Goal: Information Seeking & Learning: Learn about a topic

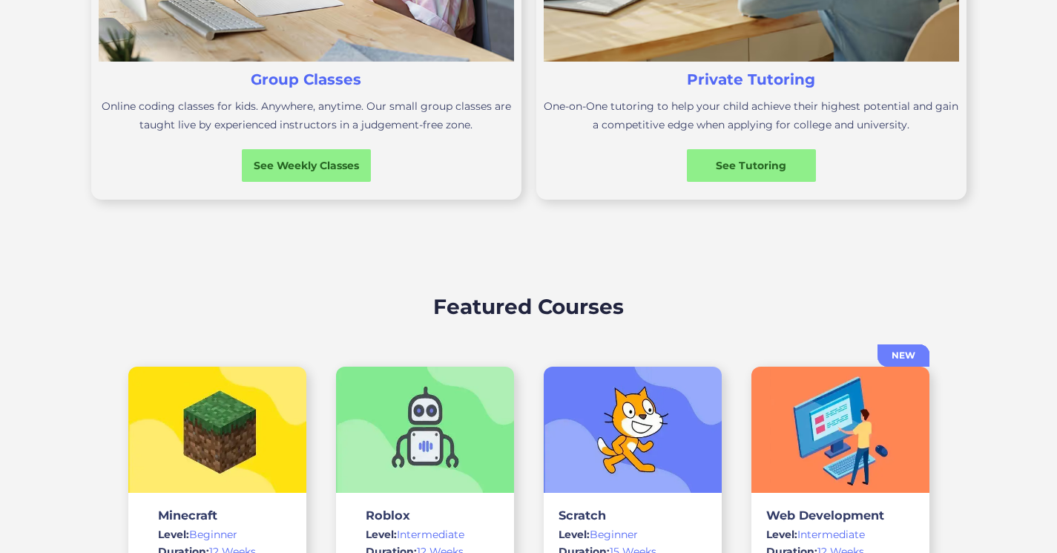
scroll to position [797, 0]
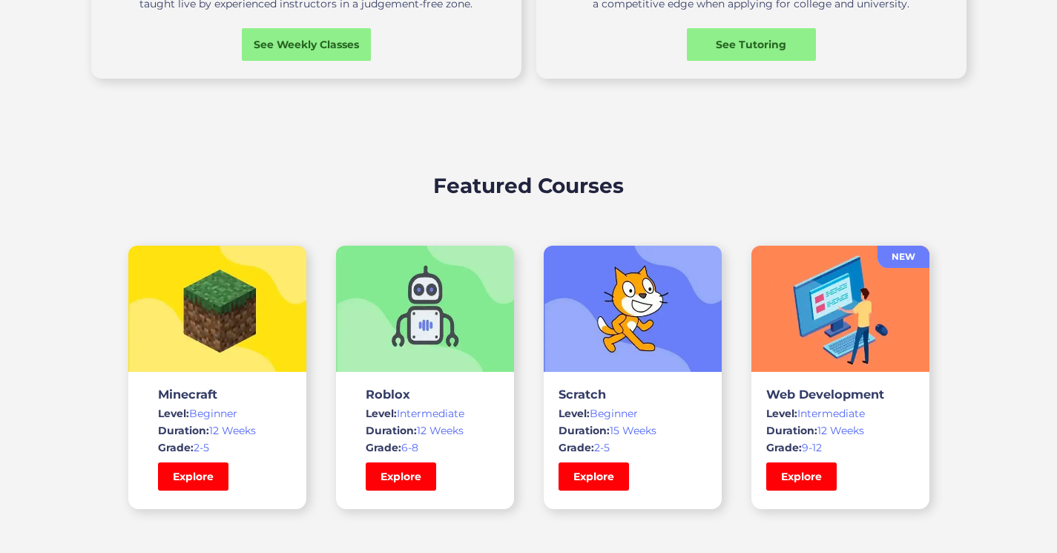
drag, startPoint x: 1062, startPoint y: 56, endPoint x: 1057, endPoint y: 148, distance: 92.9
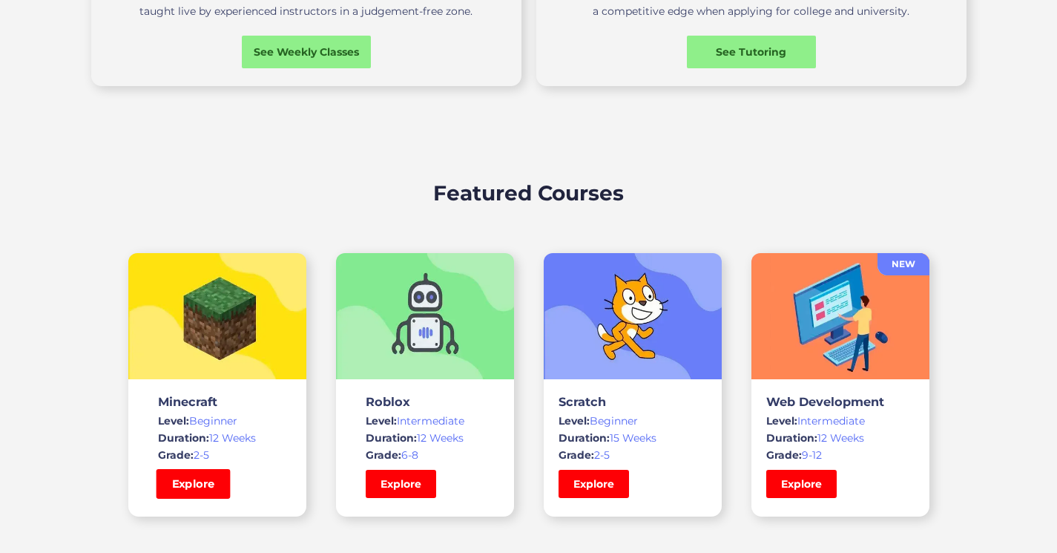
click at [210, 487] on link "Explore" at bounding box center [193, 484] width 74 height 30
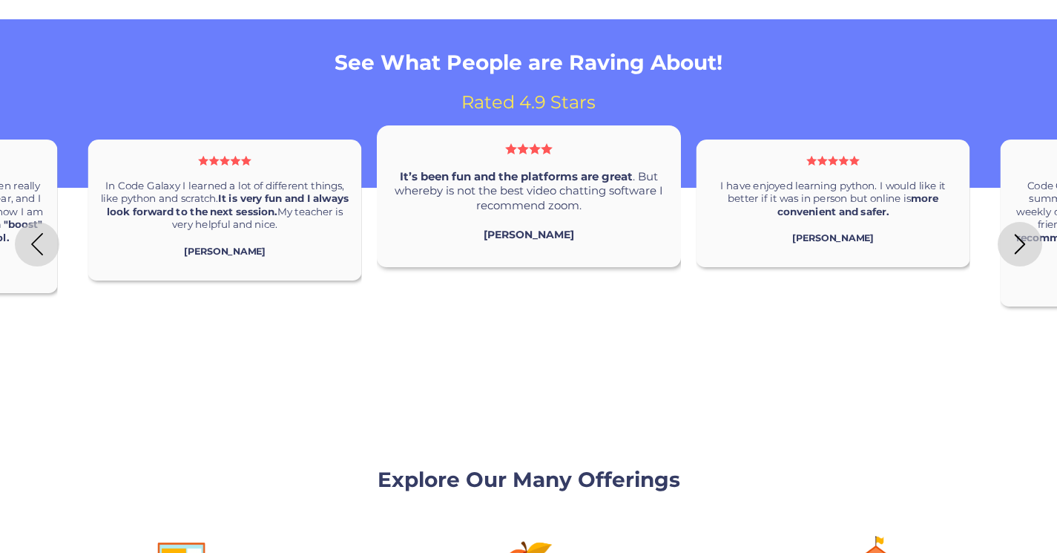
scroll to position [1719, 0]
